Goal: Task Accomplishment & Management: Manage account settings

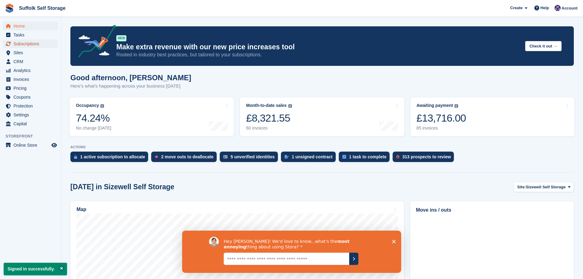
click at [21, 45] on span "Subscriptions" at bounding box center [31, 43] width 37 height 9
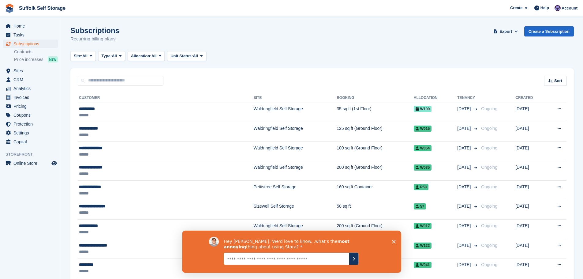
click at [395, 242] on polygon "Close survey" at bounding box center [394, 241] width 4 height 4
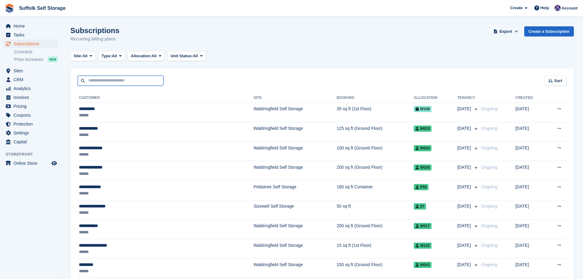
click at [144, 80] on input "text" at bounding box center [121, 81] width 86 height 10
click at [566, 8] on span "Account" at bounding box center [570, 8] width 16 height 6
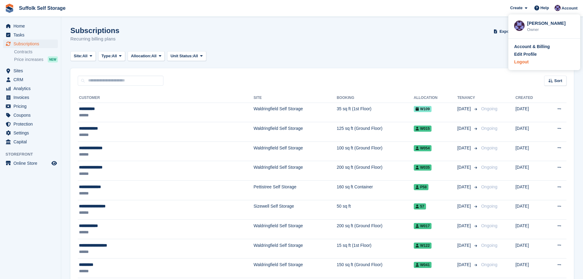
click at [527, 61] on div "Logout" at bounding box center [521, 62] width 14 height 6
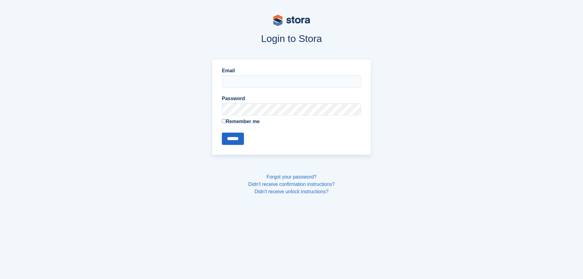
drag, startPoint x: 536, startPoint y: 65, endPoint x: 544, endPoint y: 2, distance: 62.9
click at [536, 64] on body "Login to Stora Email Password Remember me ****** Forgot your password? Didn't r…" at bounding box center [291, 139] width 583 height 279
